Goal: Task Accomplishment & Management: Complete application form

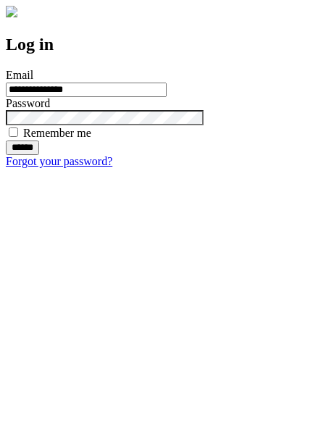
type input "**********"
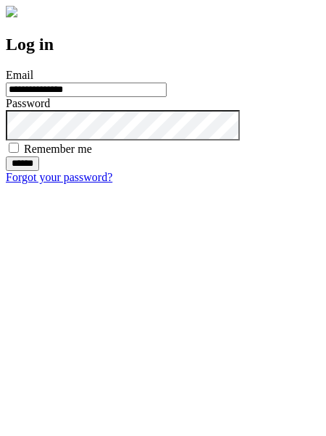
click at [39, 171] on input "******" at bounding box center [22, 163] width 33 height 14
